Goal: Browse casually

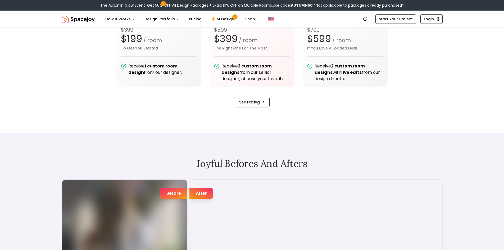
scroll to position [688, 0]
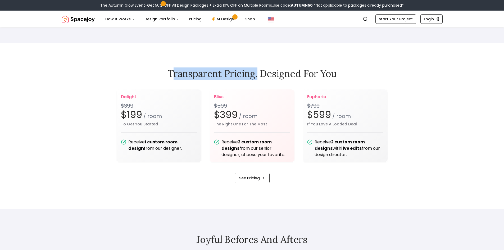
drag, startPoint x: 175, startPoint y: 79, endPoint x: 256, endPoint y: 79, distance: 81.7
click at [256, 79] on h2 "Transparent pricing. Designed for you" at bounding box center [252, 73] width 381 height 11
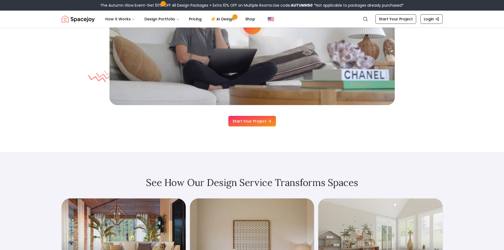
scroll to position [1613, 0]
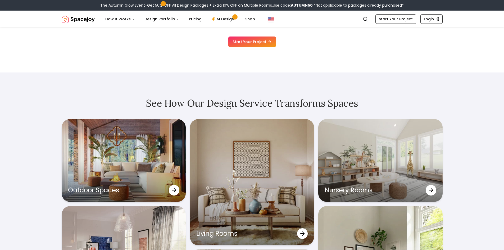
click at [120, 104] on h2 "See How Our Design Service Transforms Spaces" at bounding box center [252, 103] width 381 height 11
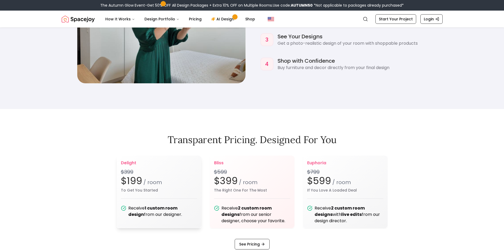
scroll to position [670, 0]
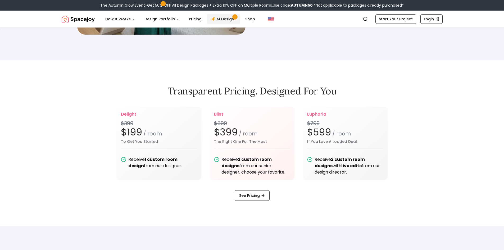
click at [222, 19] on link "AI Design" at bounding box center [223, 19] width 33 height 11
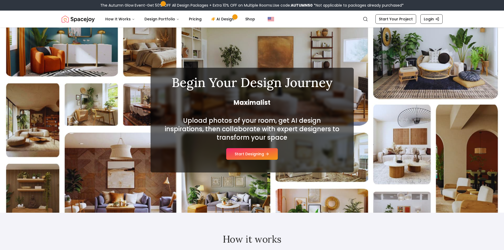
click at [71, 22] on img "Spacejoy" at bounding box center [78, 19] width 33 height 11
click at [78, 19] on img "Spacejoy" at bounding box center [78, 19] width 33 height 11
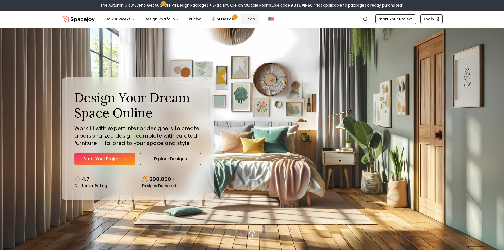
click at [245, 20] on link "Shop" at bounding box center [250, 19] width 18 height 11
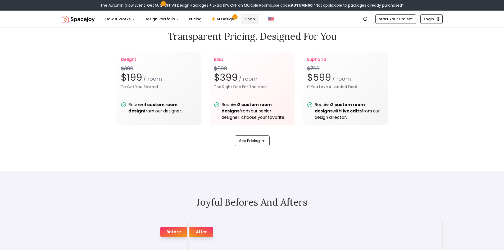
scroll to position [661, 0]
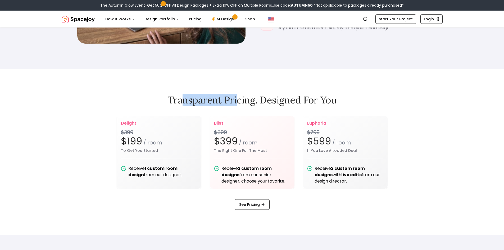
drag, startPoint x: 184, startPoint y: 104, endPoint x: 237, endPoint y: 99, distance: 53.9
click at [237, 99] on h2 "Transparent pricing. Designed for you" at bounding box center [252, 100] width 381 height 11
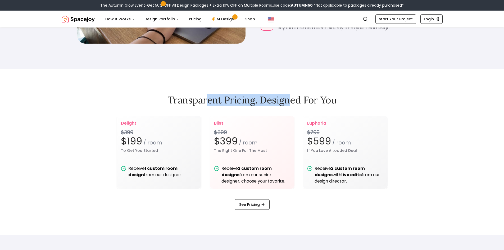
drag, startPoint x: 205, startPoint y: 96, endPoint x: 287, endPoint y: 96, distance: 82.5
click at [287, 96] on h2 "Transparent pricing. Designed for you" at bounding box center [252, 100] width 381 height 11
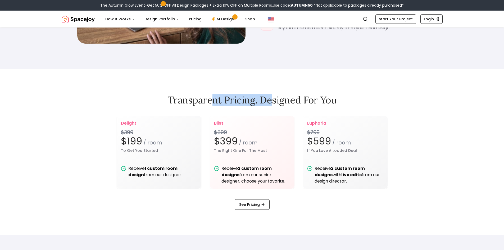
drag, startPoint x: 213, startPoint y: 103, endPoint x: 272, endPoint y: 102, distance: 59.8
click at [272, 102] on h2 "Transparent pricing. Designed for you" at bounding box center [252, 100] width 381 height 11
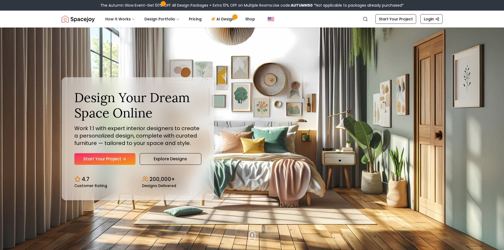
scroll to position [1, 0]
